Goal: Information Seeking & Learning: Learn about a topic

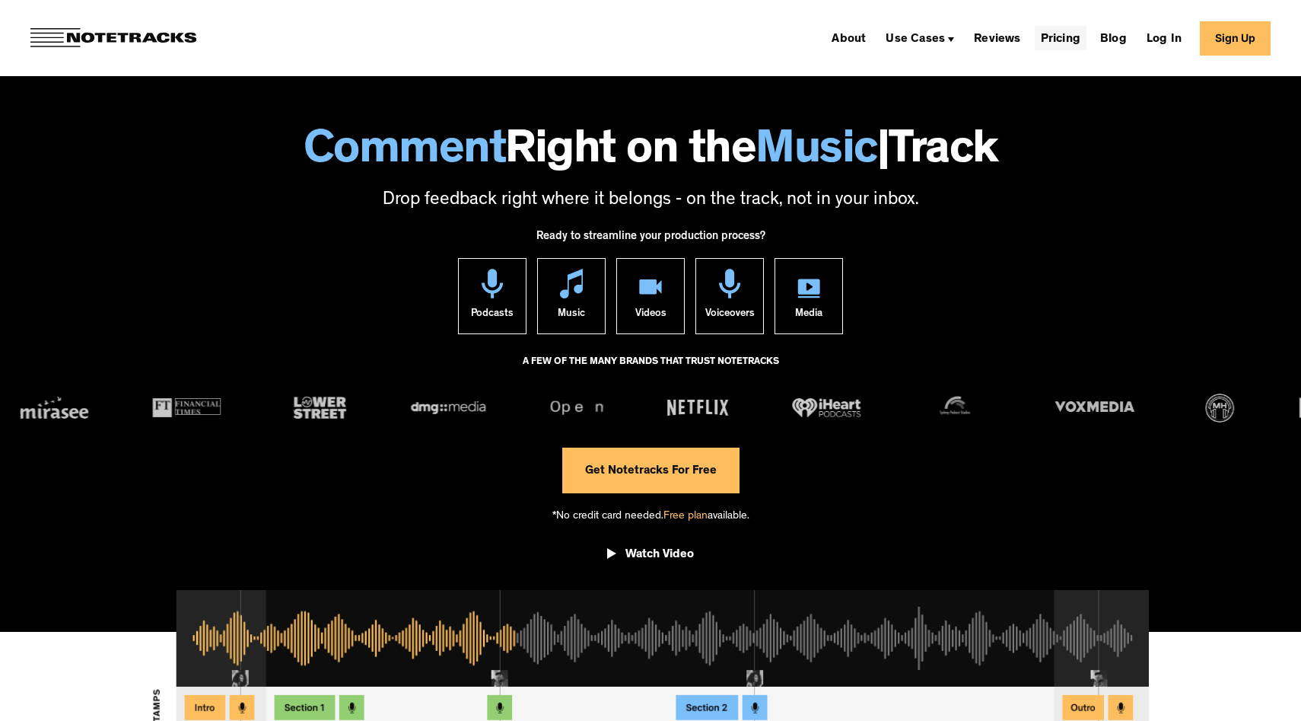
click at [1053, 35] on link "Pricing" at bounding box center [1061, 38] width 52 height 24
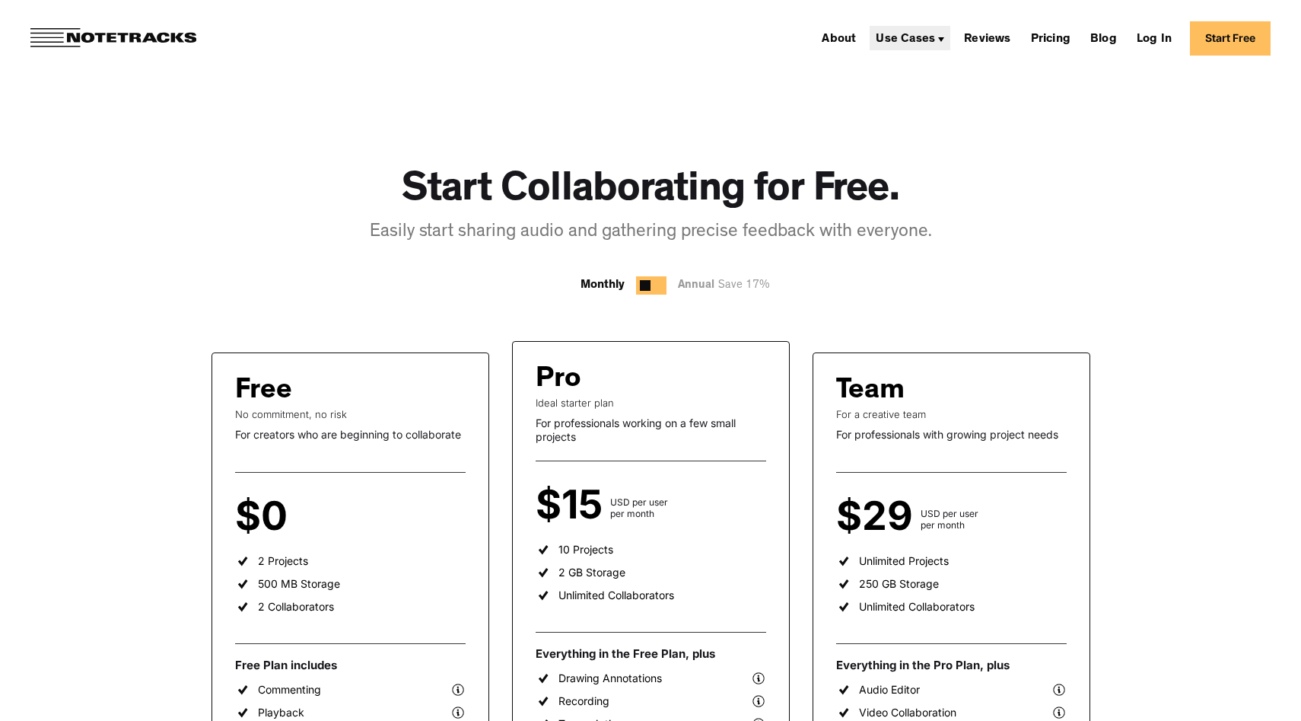
click at [893, 41] on div "Use Cases" at bounding box center [905, 39] width 59 height 12
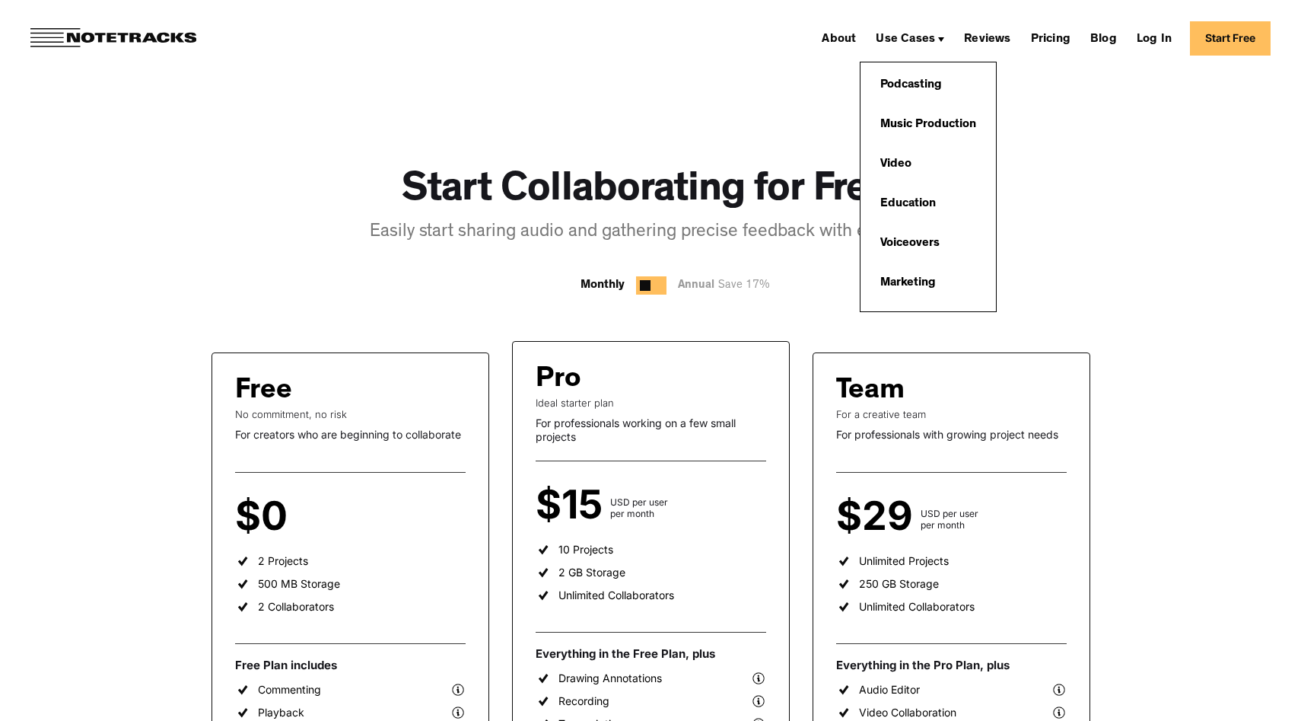
click at [649, 290] on div at bounding box center [645, 285] width 11 height 11
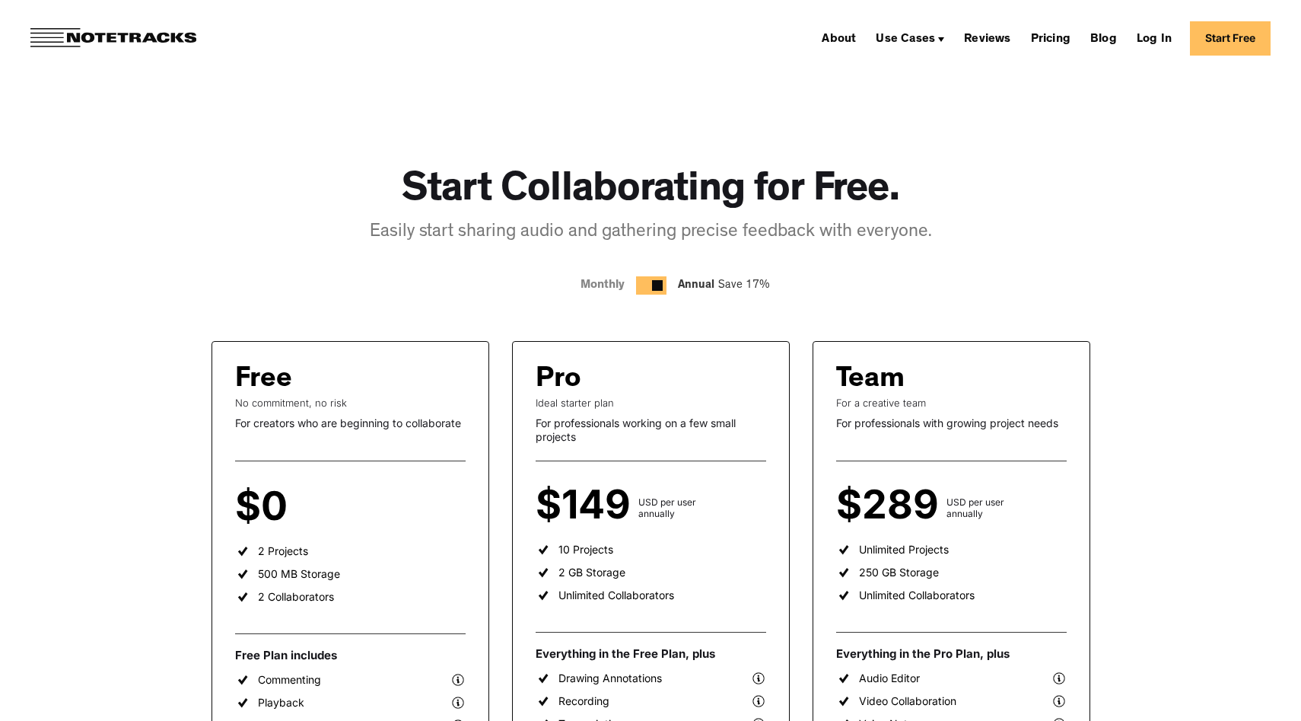
click at [650, 291] on div at bounding box center [651, 285] width 30 height 18
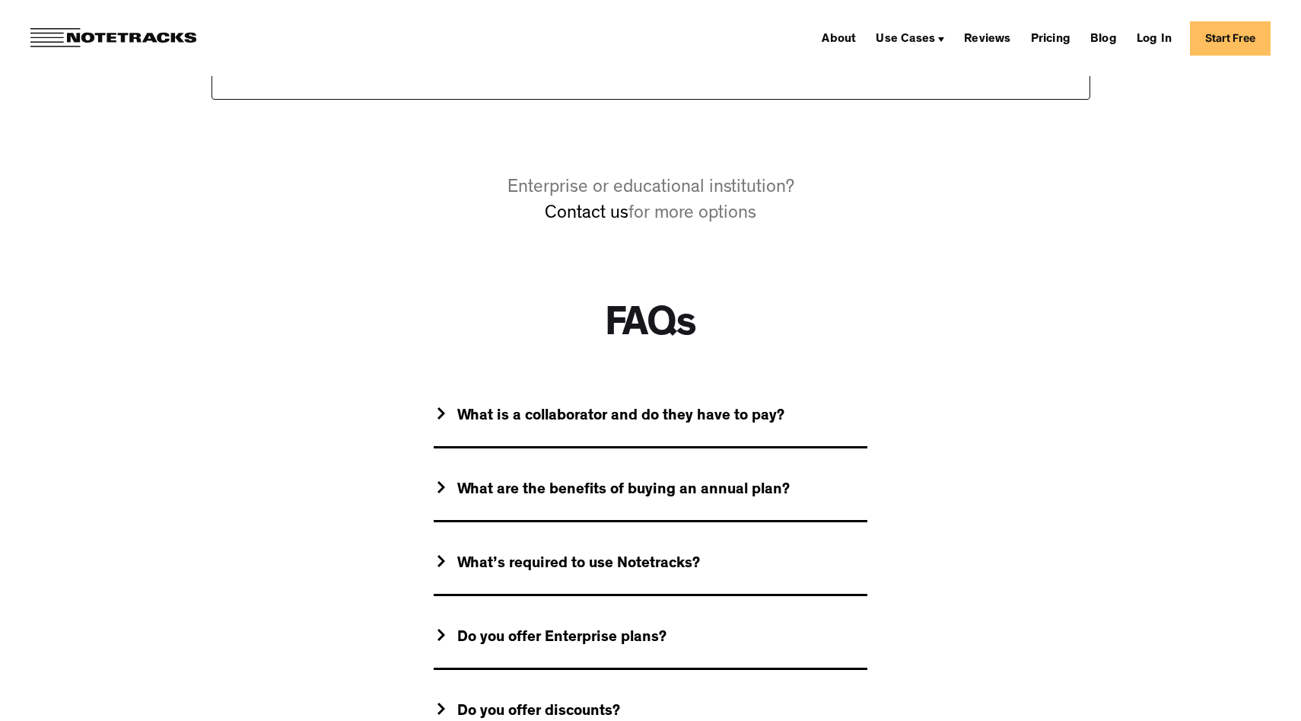
scroll to position [1412, 0]
